Goal: Transaction & Acquisition: Purchase product/service

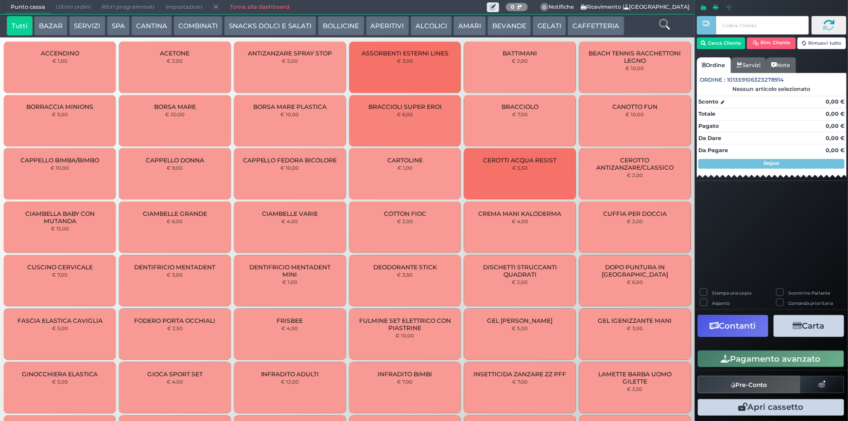
click at [538, 24] on button "GELATI" at bounding box center [549, 25] width 34 height 19
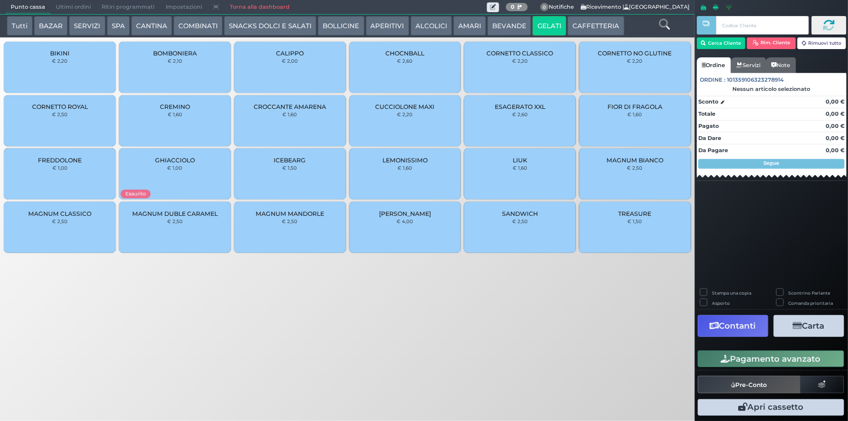
click at [629, 219] on small "€ 1,50" at bounding box center [635, 221] width 15 height 6
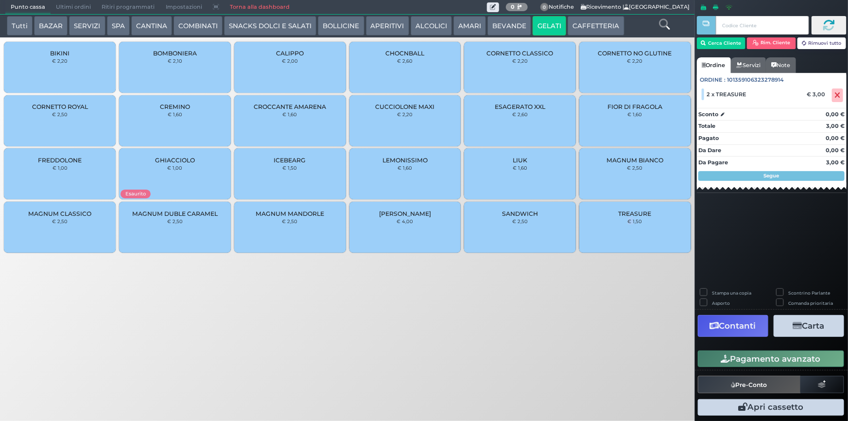
click at [758, 360] on button "Pagamento avanzato" at bounding box center [771, 358] width 146 height 17
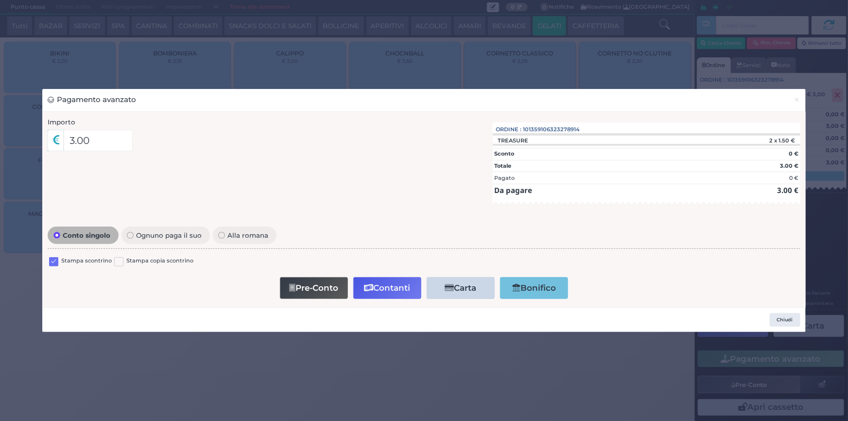
click at [58, 261] on label at bounding box center [53, 261] width 9 height 9
click at [0, 0] on input "checkbox" at bounding box center [0, 0] width 0 height 0
click at [379, 290] on button "Contanti" at bounding box center [387, 288] width 68 height 22
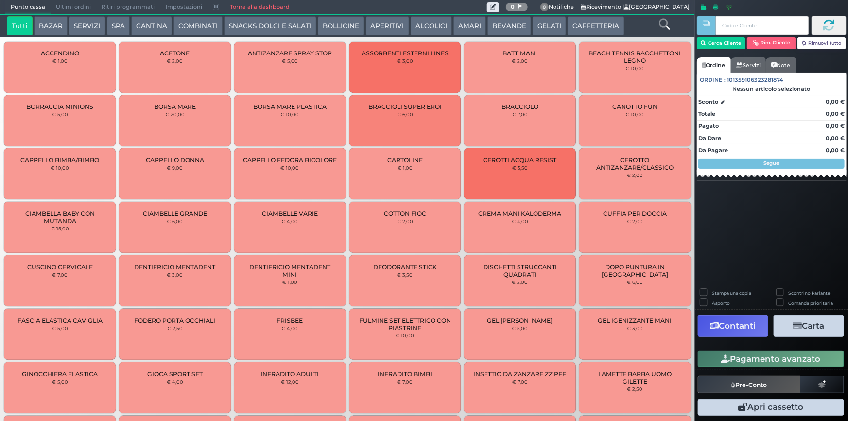
click at [92, 13] on span "Ultimi ordini" at bounding box center [74, 7] width 46 height 14
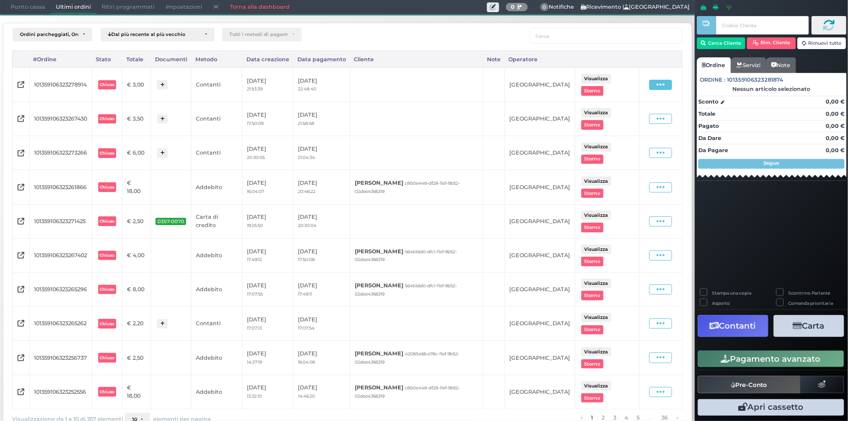
click at [649, 86] on span at bounding box center [660, 85] width 23 height 10
click at [631, 112] on span "Ristampa Pre-Conto" at bounding box center [640, 112] width 40 height 17
click at [18, 7] on span "Punto cassa" at bounding box center [27, 7] width 45 height 14
